Goal: Download file/media

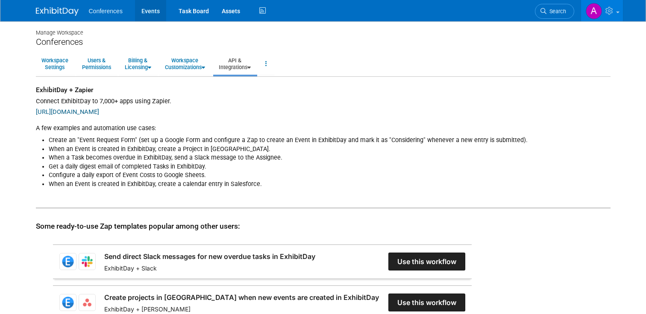
click at [152, 10] on link "Events" at bounding box center [150, 10] width 31 height 21
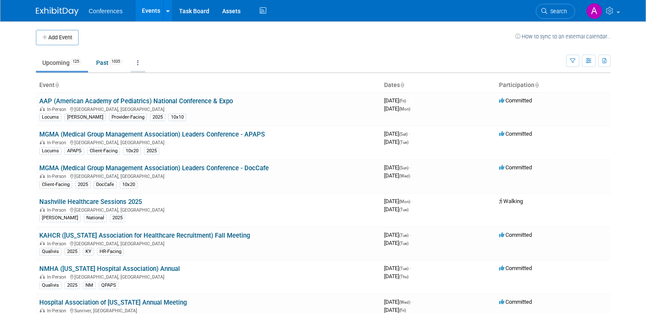
click at [138, 62] on link at bounding box center [138, 63] width 15 height 16
click at [138, 61] on link at bounding box center [138, 63] width 15 height 16
click at [593, 64] on button "button" at bounding box center [589, 61] width 14 height 12
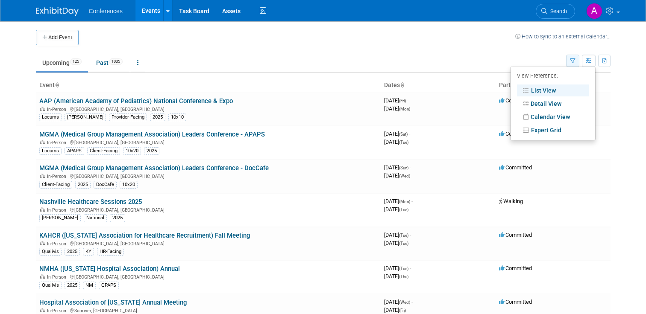
click at [574, 65] on button "button" at bounding box center [572, 61] width 13 height 12
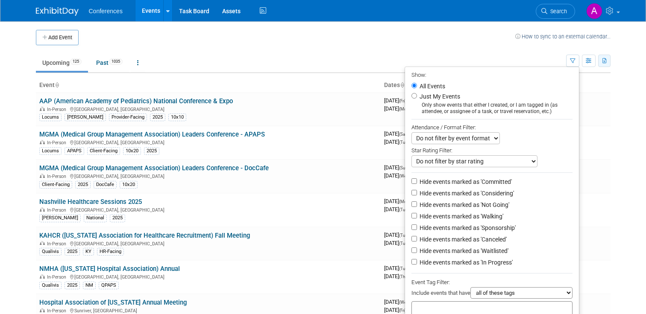
click at [607, 67] on button "button" at bounding box center [604, 61] width 12 height 12
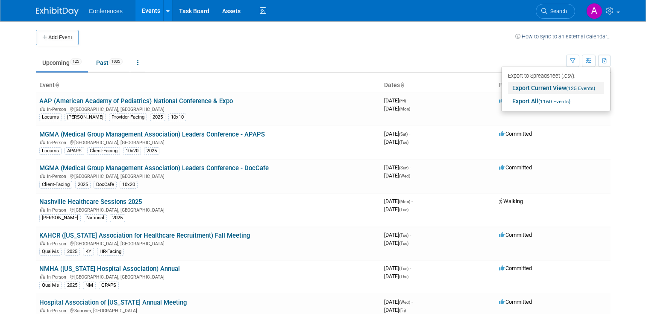
click at [568, 88] on span "(125 Events)" at bounding box center [580, 88] width 29 height 6
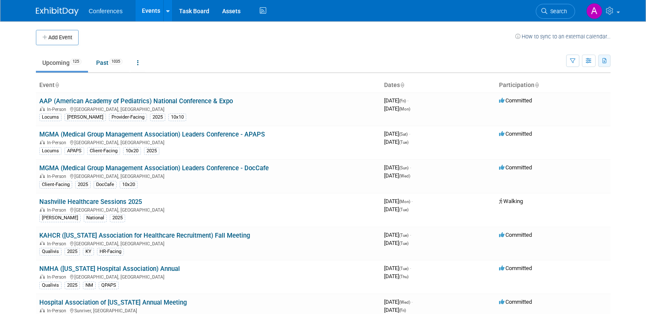
click at [602, 61] on icon "button" at bounding box center [604, 62] width 5 height 6
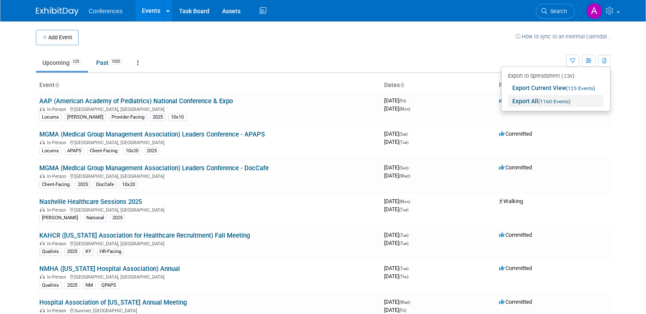
click at [560, 100] on span "(1160 Events)" at bounding box center [554, 102] width 32 height 6
